Goal: Navigation & Orientation: Find specific page/section

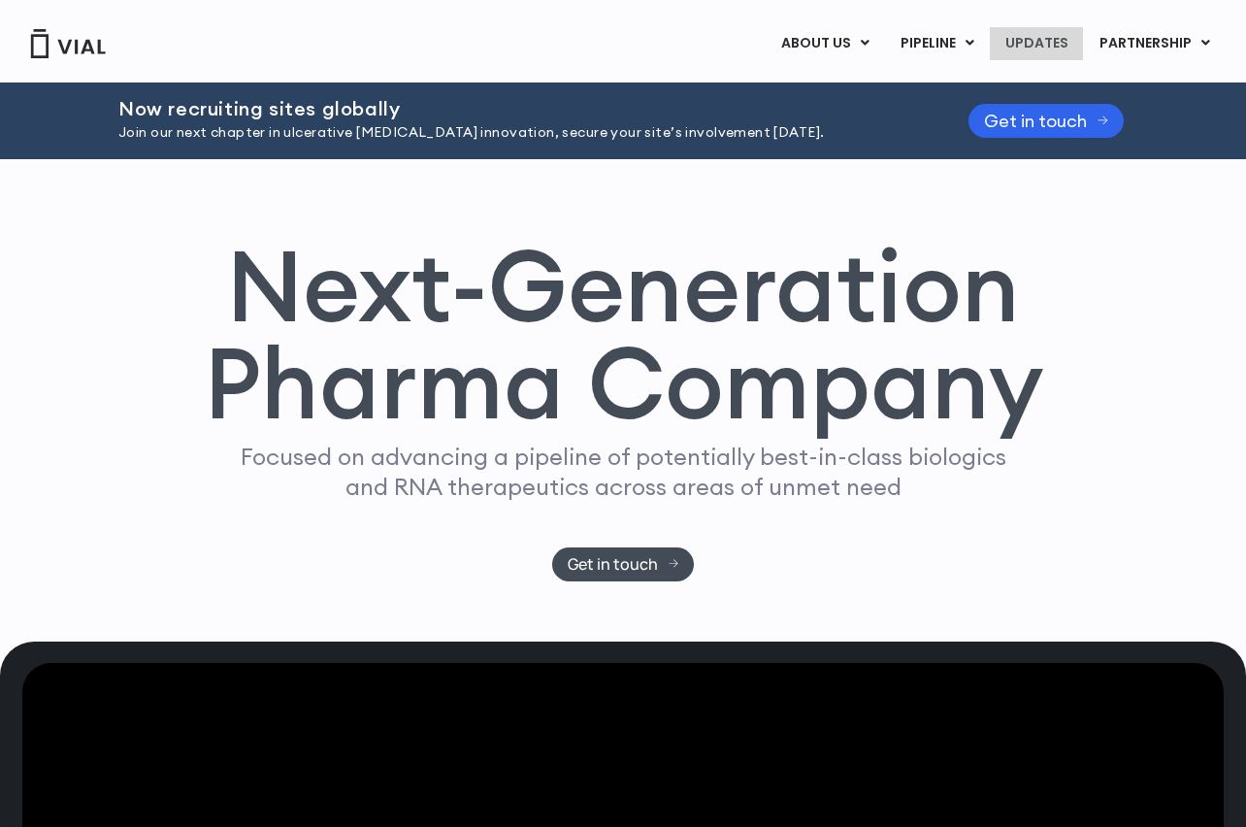
click at [1061, 38] on link "UPDATES" at bounding box center [1036, 43] width 93 height 33
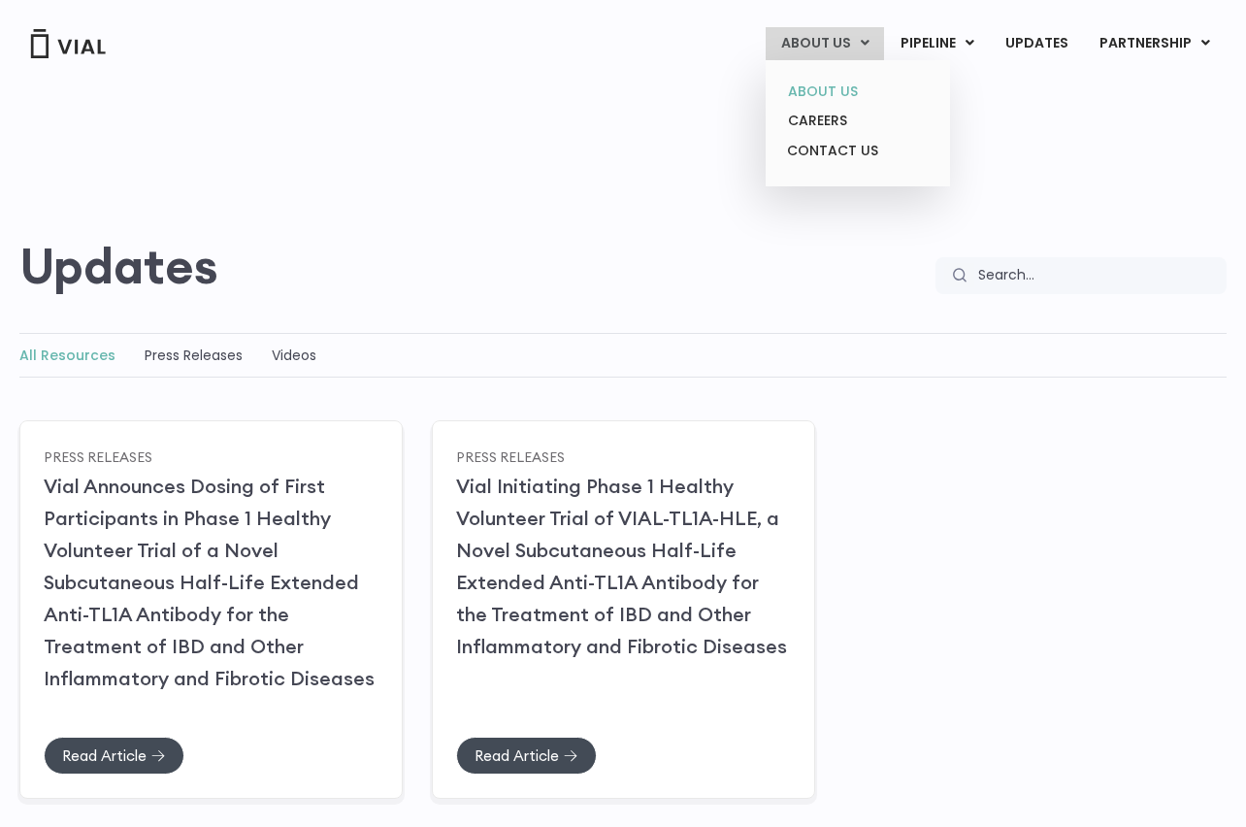
click at [837, 84] on link "ABOUT US" at bounding box center [857, 92] width 170 height 30
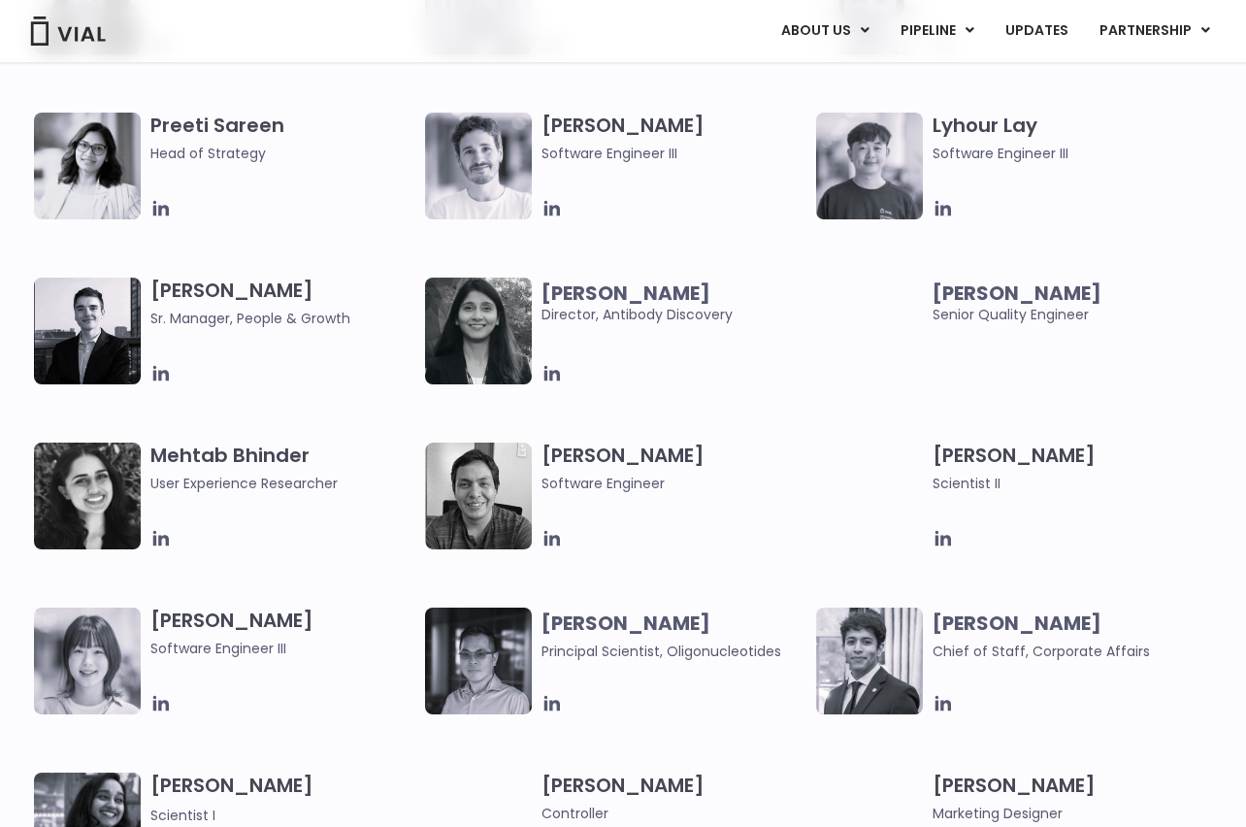
scroll to position [2834, 19]
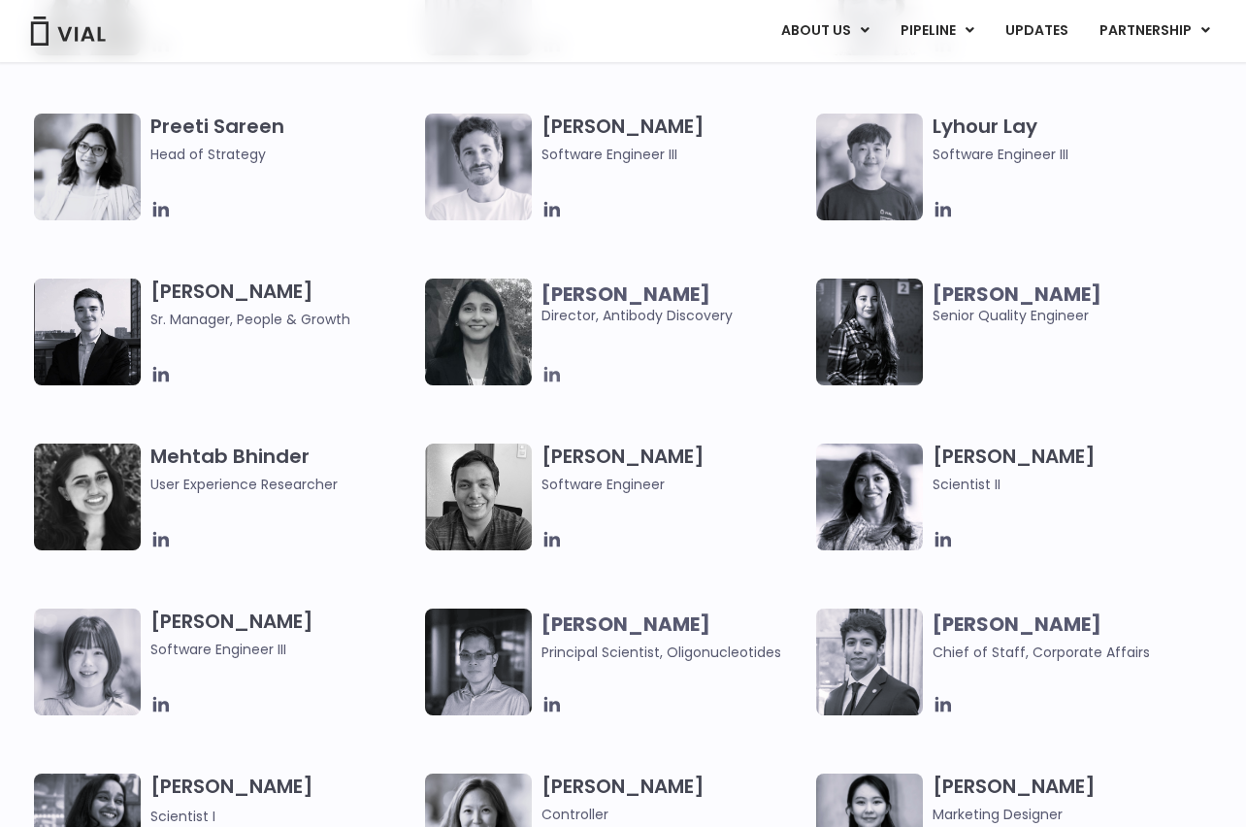
click at [546, 377] on icon at bounding box center [552, 375] width 16 height 16
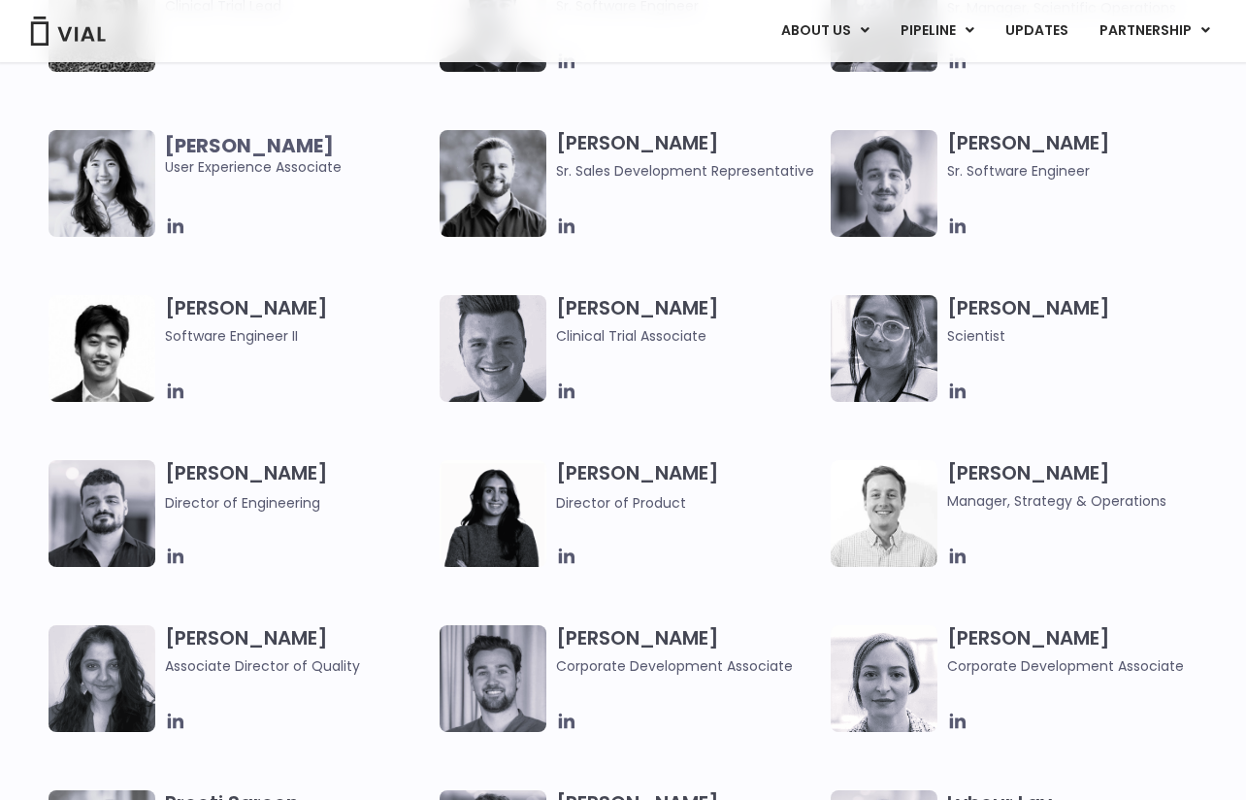
scroll to position [2137, 10]
click at [949, 387] on icon at bounding box center [957, 390] width 21 height 21
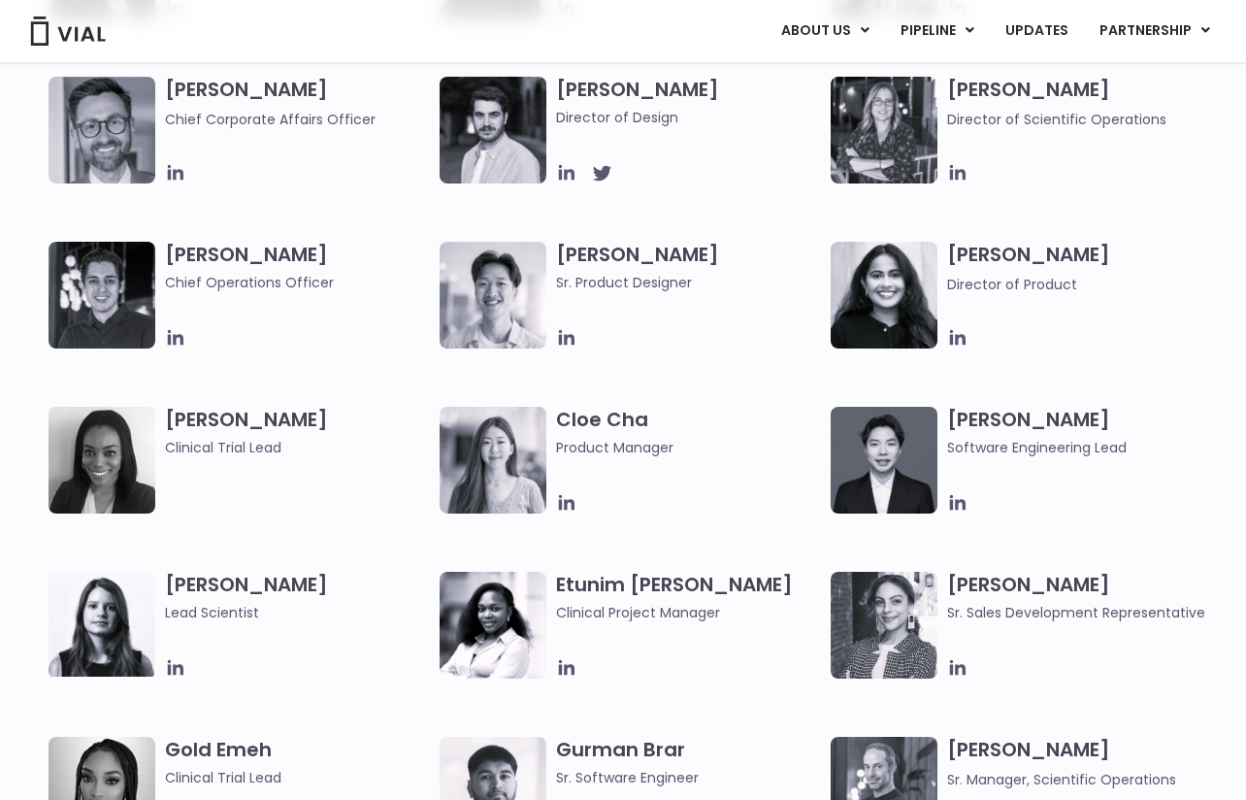
scroll to position [1367, 10]
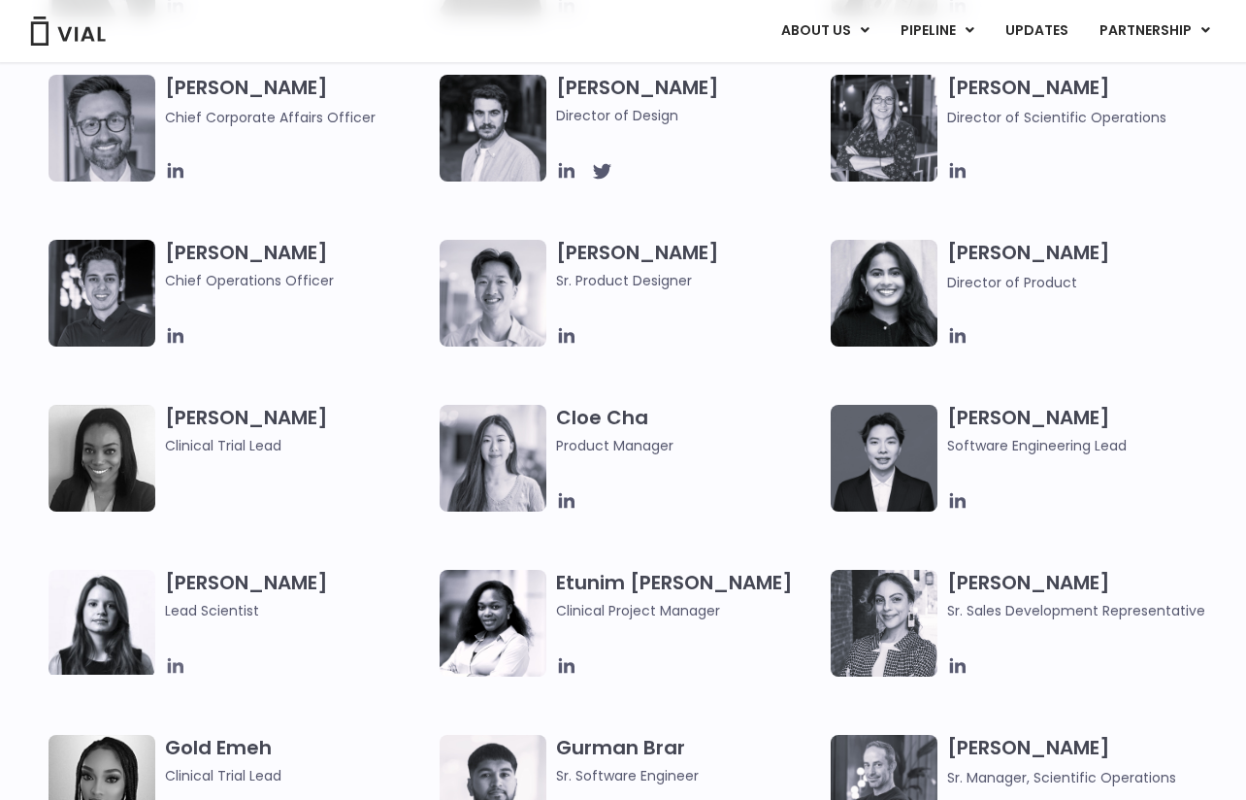
click at [168, 669] on icon at bounding box center [176, 666] width 16 height 16
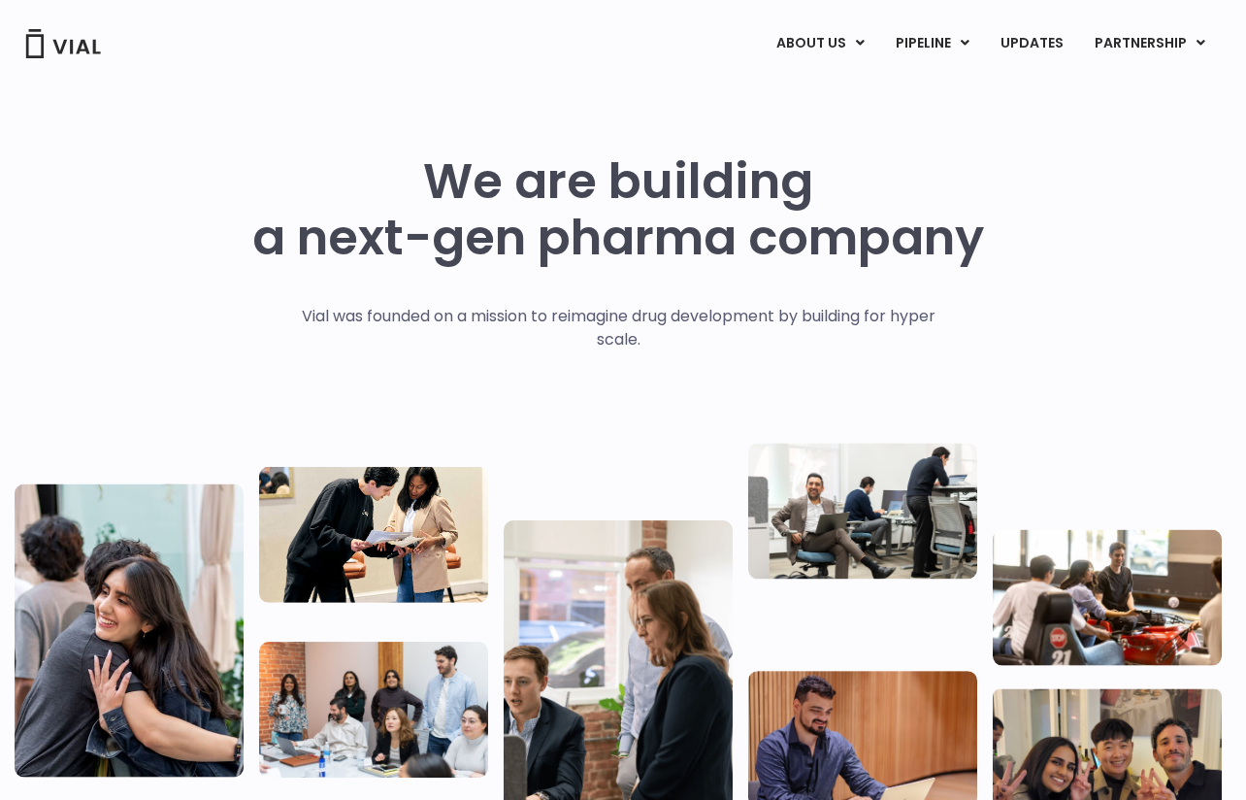
scroll to position [0, 10]
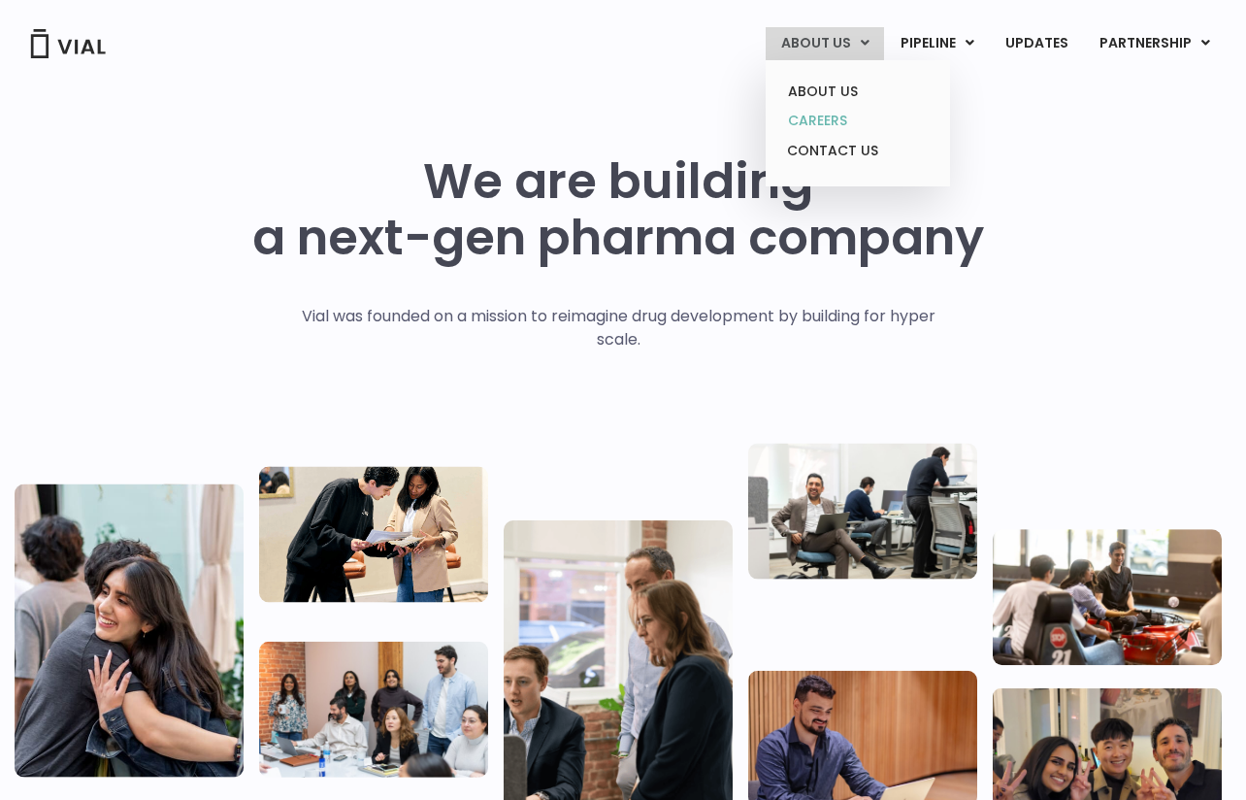
click at [829, 114] on link "CAREERS" at bounding box center [857, 121] width 170 height 30
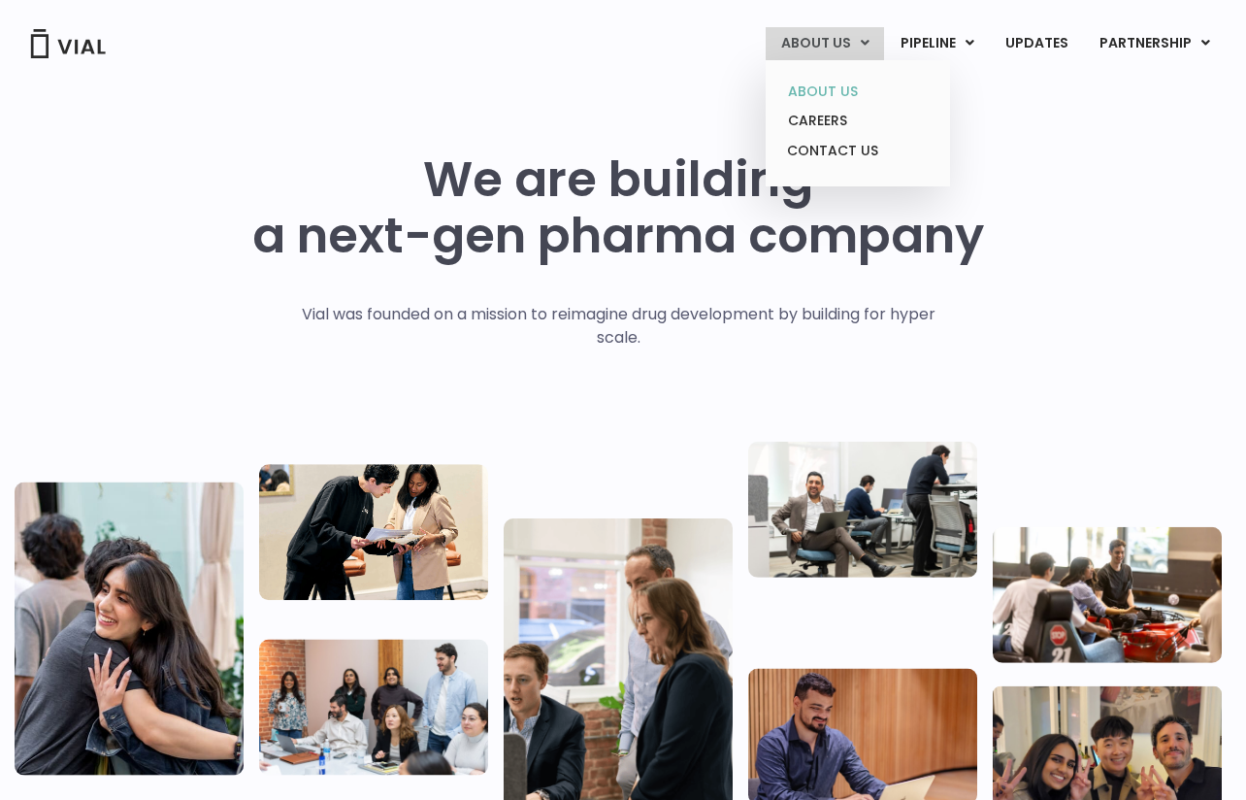
click at [852, 93] on link "ABOUT US" at bounding box center [857, 92] width 170 height 30
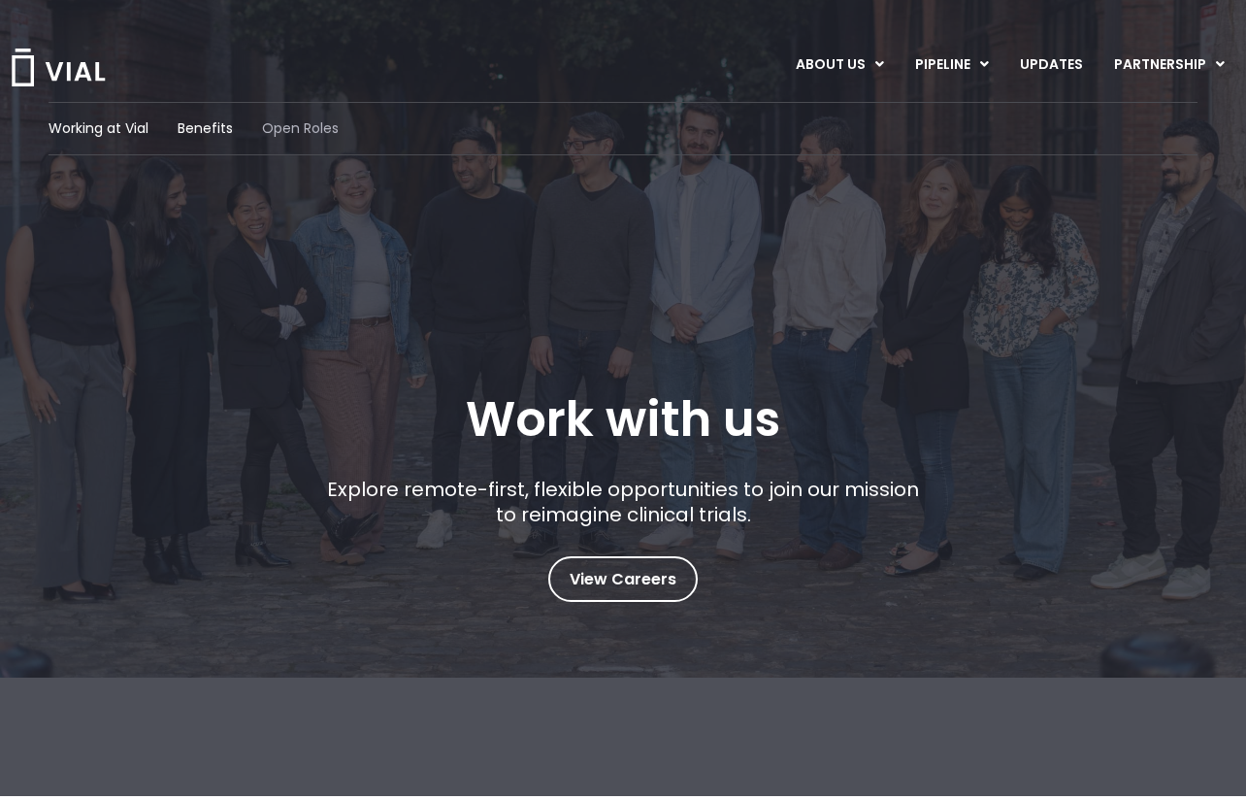
click at [279, 131] on span "Open Roles" at bounding box center [300, 128] width 77 height 20
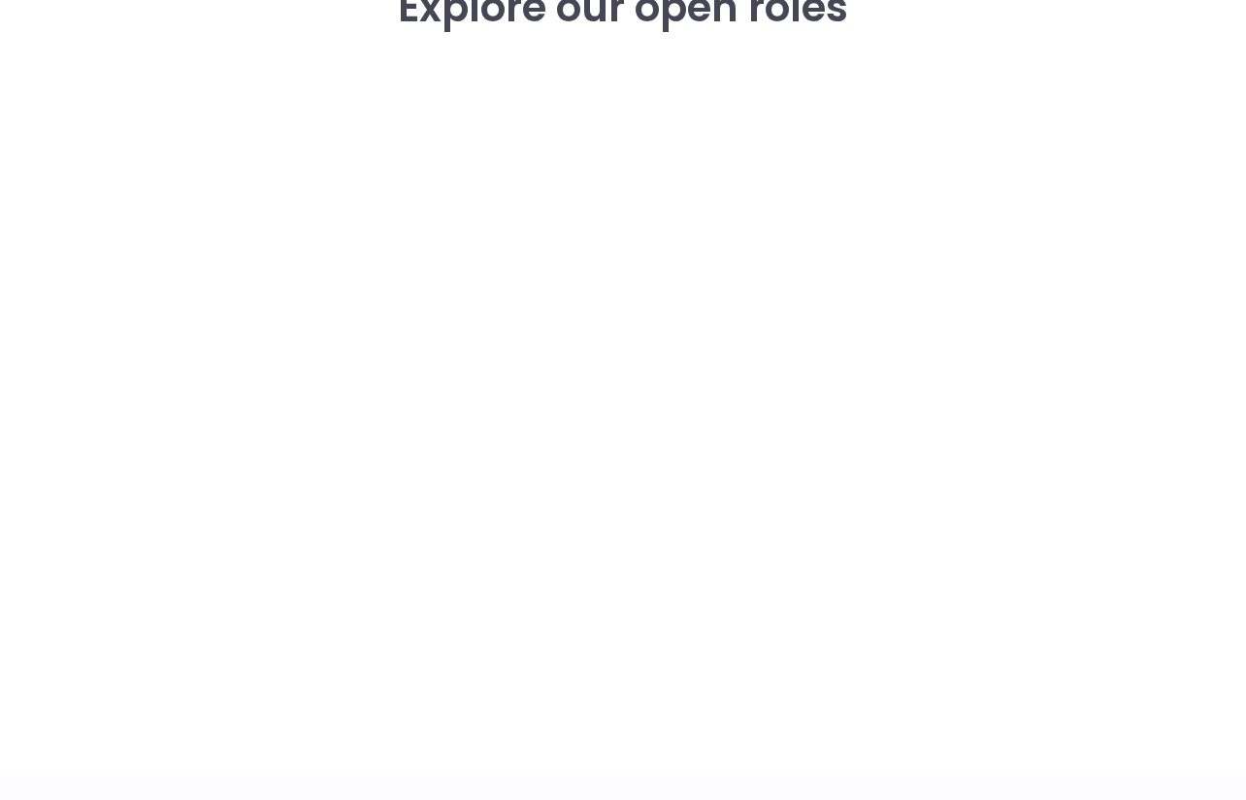
scroll to position [2795, 0]
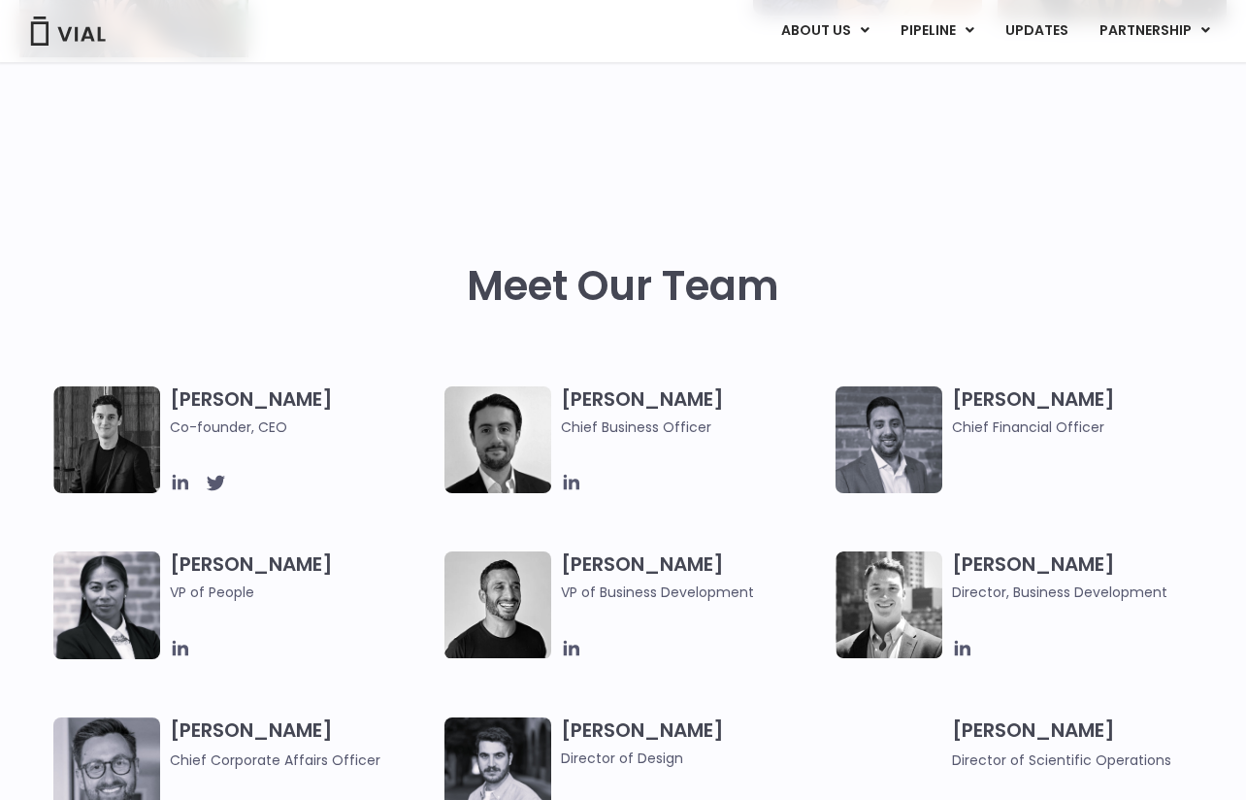
scroll to position [748, 0]
